Goal: Task Accomplishment & Management: Use online tool/utility

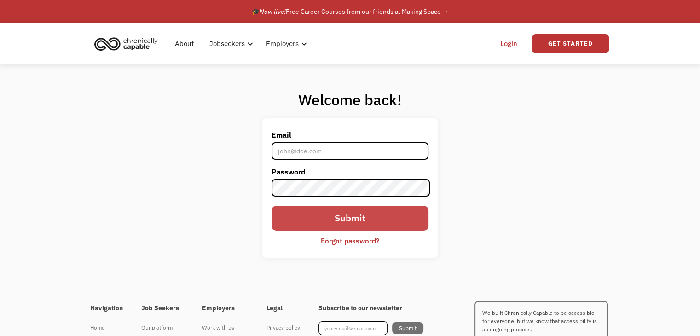
type input "jeanne2911@outlook.com"
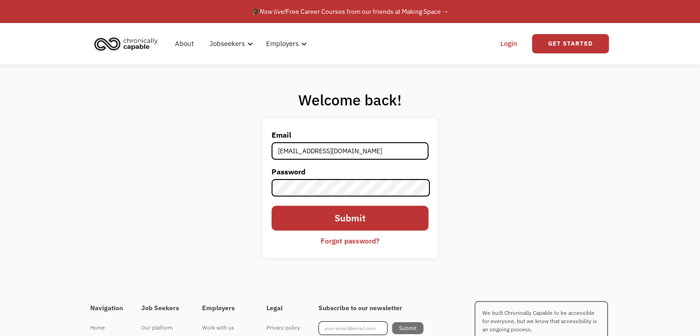
click at [339, 227] on input "Submit" at bounding box center [349, 218] width 156 height 24
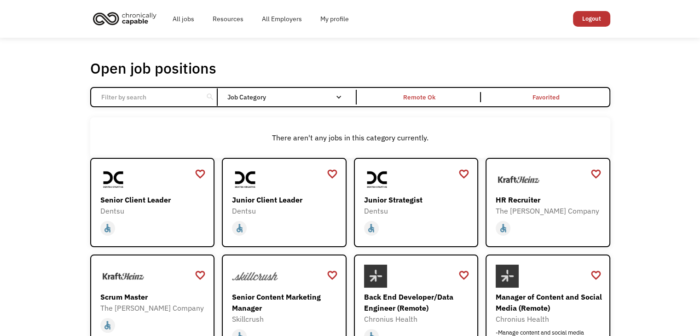
click at [185, 93] on input "Email Form" at bounding box center [147, 96] width 103 height 17
click at [186, 90] on div "search Filter by category Administration Communications & Public Relations Cust…" at bounding box center [350, 97] width 520 height 20
click at [186, 101] on input "Email Form" at bounding box center [147, 96] width 103 height 17
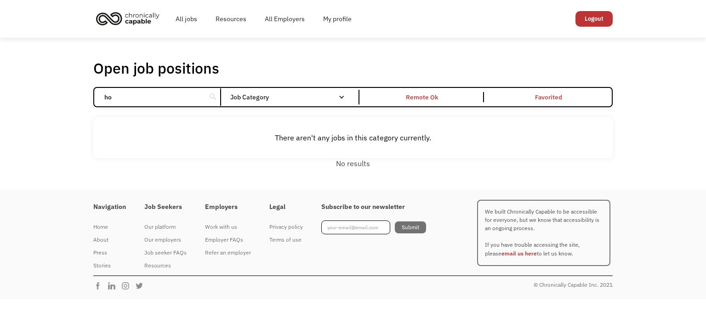
type input "h"
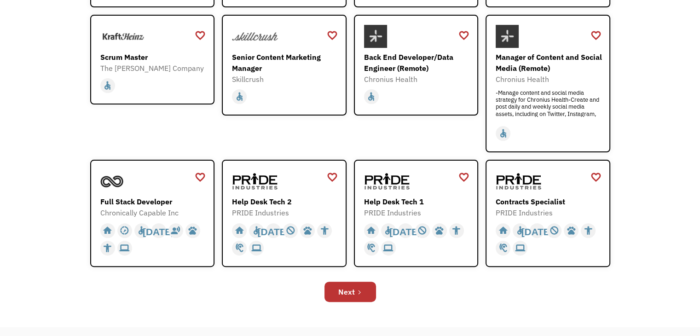
scroll to position [267, 0]
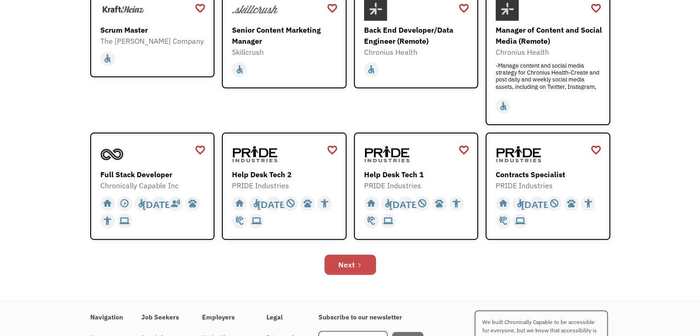
click at [346, 259] on div "Next" at bounding box center [346, 264] width 17 height 11
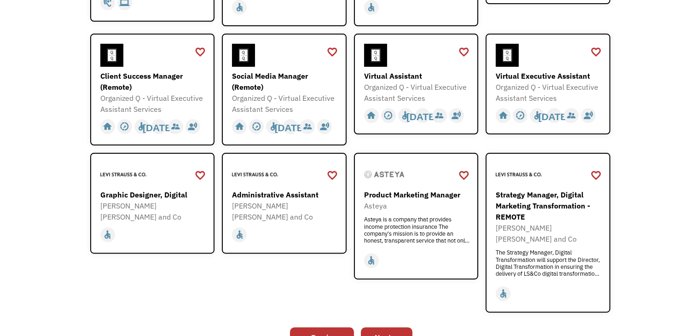
scroll to position [323, 0]
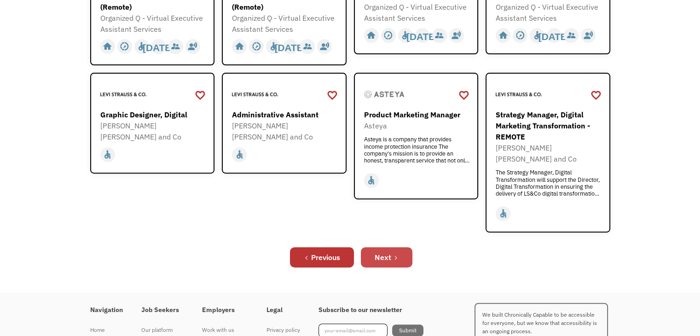
click at [379, 252] on div "Next" at bounding box center [382, 257] width 17 height 11
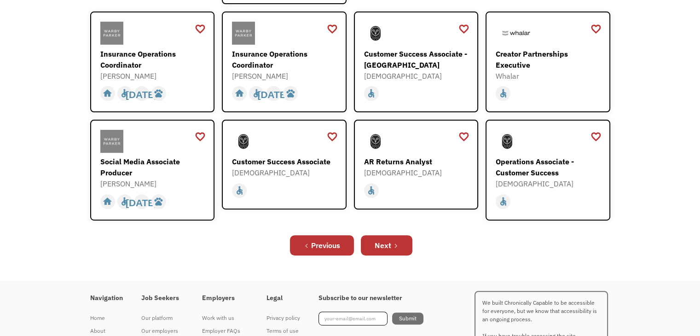
scroll to position [316, 0]
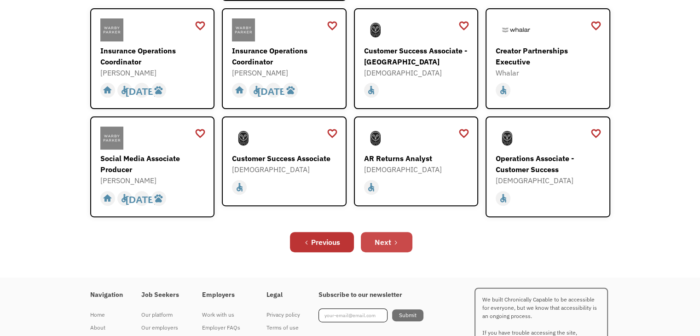
click at [379, 232] on link "Next" at bounding box center [387, 242] width 52 height 20
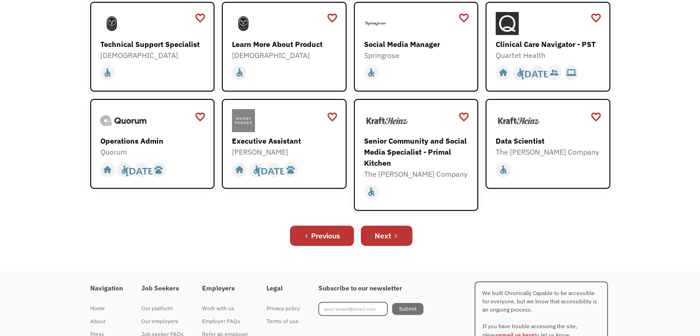
scroll to position [307, 0]
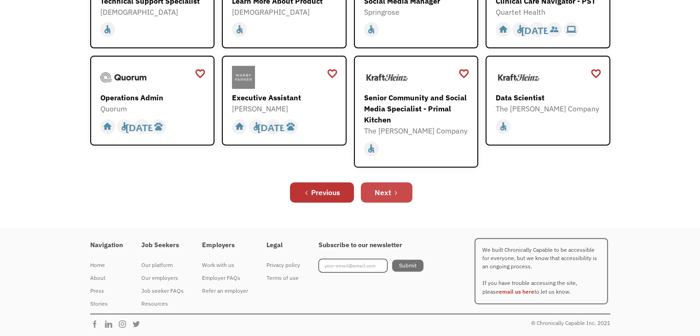
click at [385, 195] on div "Next" at bounding box center [382, 192] width 17 height 11
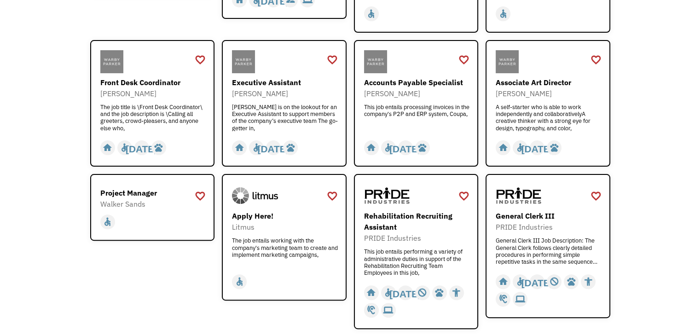
scroll to position [390, 0]
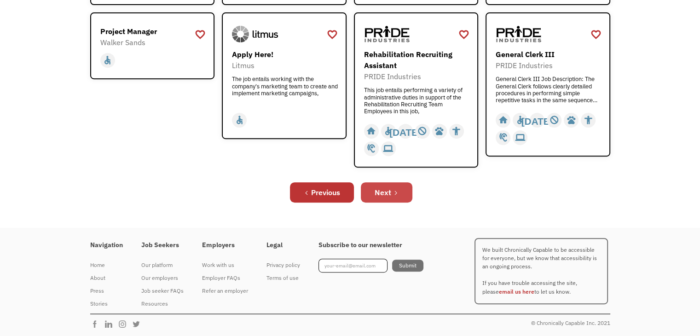
click at [384, 187] on div "Next" at bounding box center [382, 192] width 17 height 11
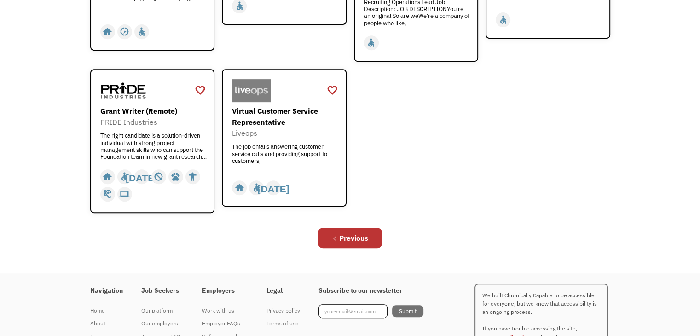
scroll to position [316, 0]
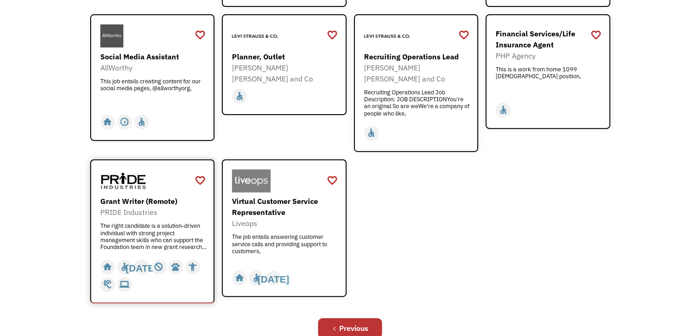
click at [179, 230] on div "The right candidate is a solution-driven individual with strong project managem…" at bounding box center [153, 236] width 107 height 28
